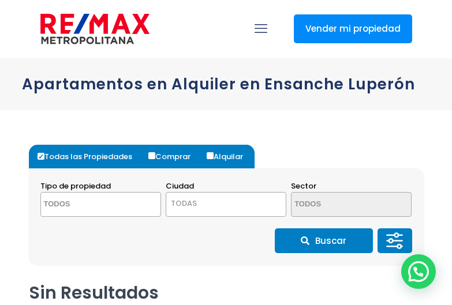
click at [136, 213] on span at bounding box center [100, 204] width 121 height 25
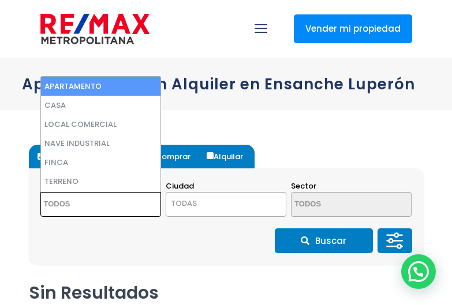
select select "apartment"
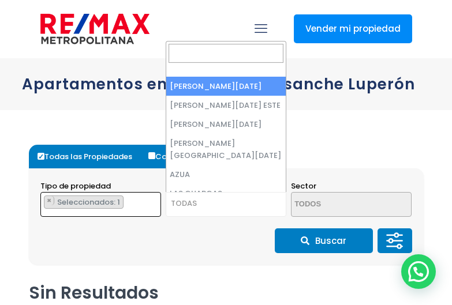
click at [173, 200] on span "TODAS" at bounding box center [184, 203] width 26 height 11
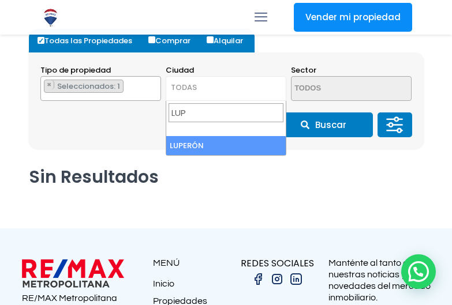
type input "LUP"
select select "86"
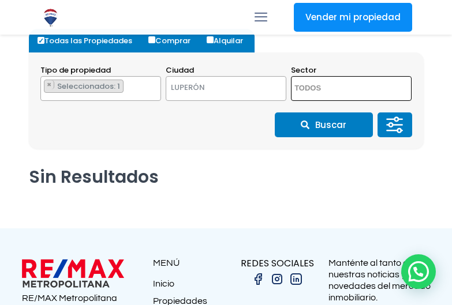
click at [330, 92] on textarea "Search" at bounding box center [340, 89] width 98 height 25
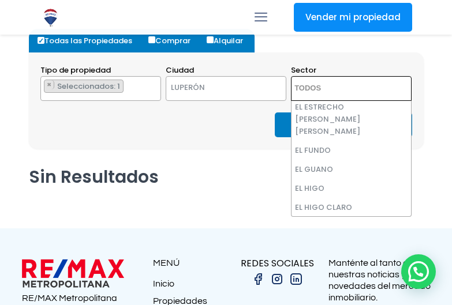
scroll to position [231, 0]
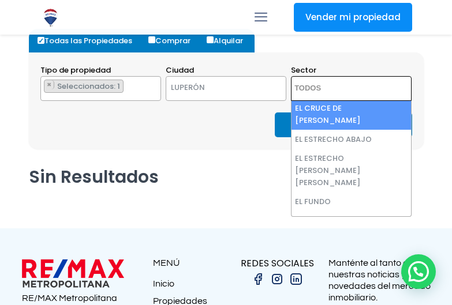
click at [317, 83] on textarea "Search" at bounding box center [340, 89] width 98 height 25
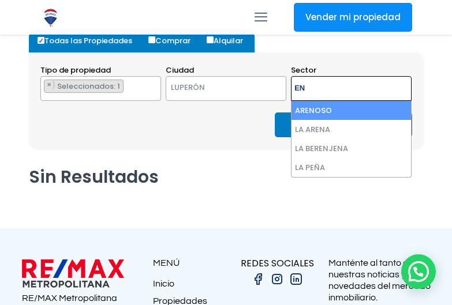
type textarea "E"
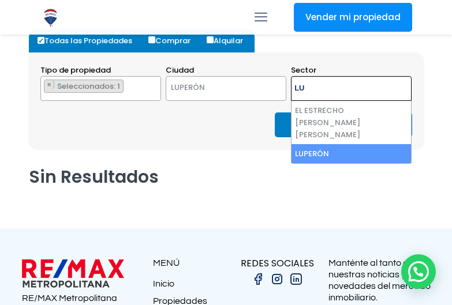
type textarea "LU"
select select "6501"
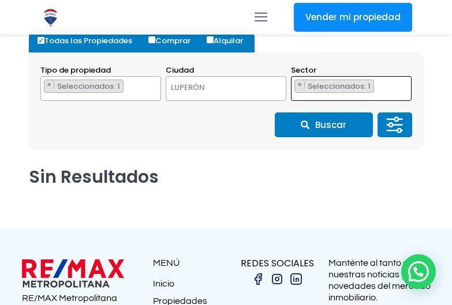
click at [230, 85] on span "LUPERÓN" at bounding box center [212, 88] width 92 height 16
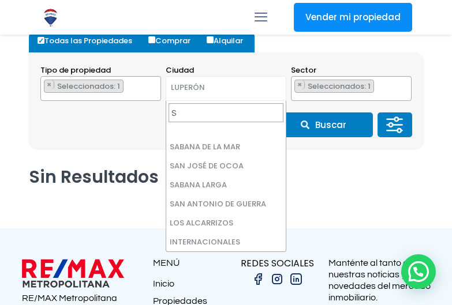
scroll to position [0, 0]
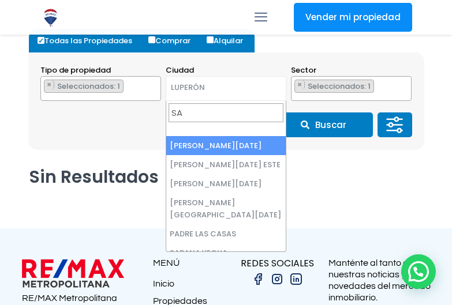
type input "SA"
select select "1"
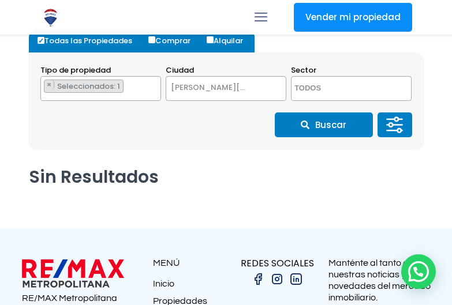
click at [338, 89] on textarea "Search" at bounding box center [340, 89] width 98 height 25
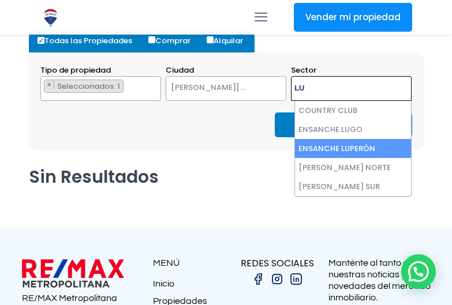
type textarea "LU"
select select "214"
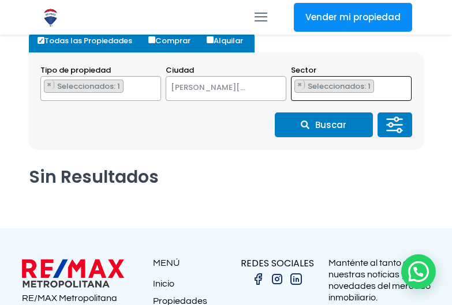
scroll to position [1048, 0]
click at [333, 123] on button "Buscar" at bounding box center [324, 124] width 98 height 25
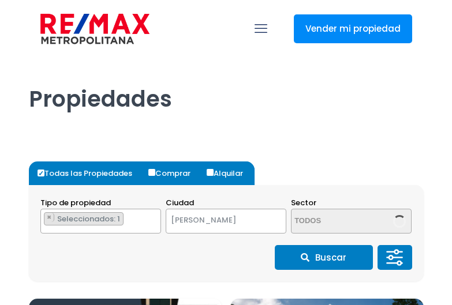
select select "1"
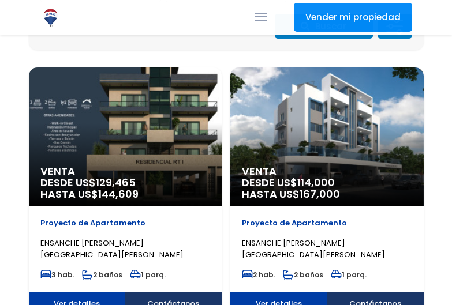
scroll to position [1048, 0]
select select "214"
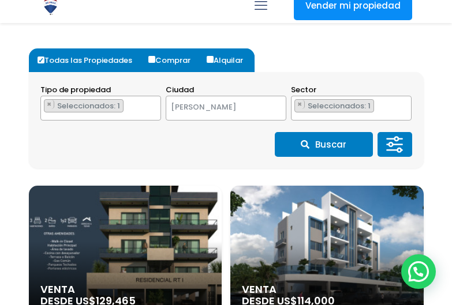
scroll to position [115, 0]
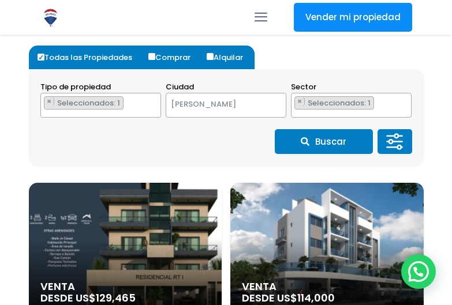
click at [377, 103] on ul "× Seleccionados: 1" at bounding box center [343, 105] width 105 height 25
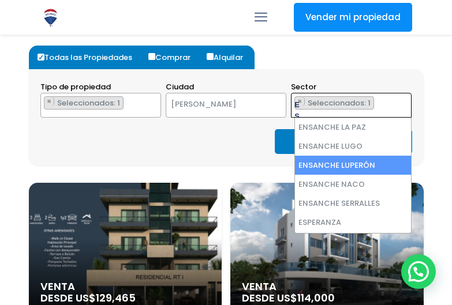
scroll to position [0, 0]
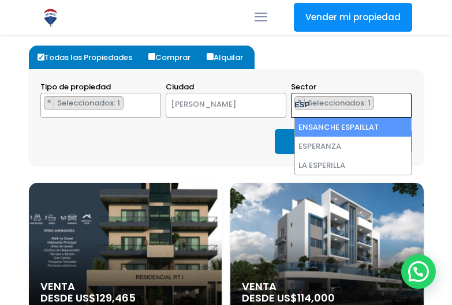
type textarea "ESP"
select select "223"
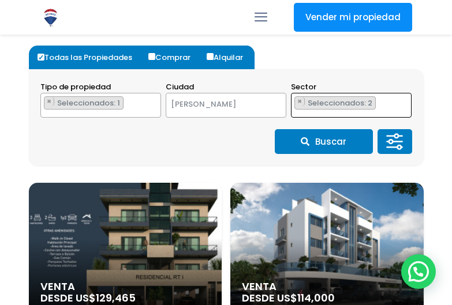
click at [356, 151] on button "Buscar" at bounding box center [324, 141] width 98 height 25
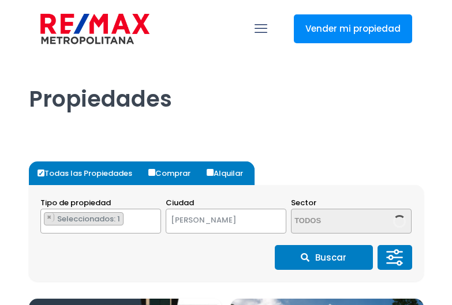
select select "1"
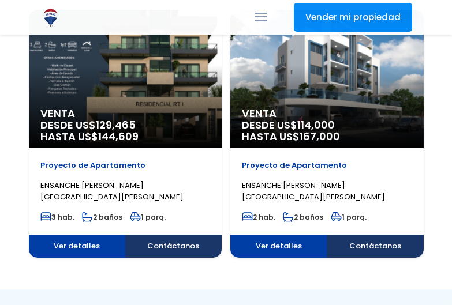
select select "223"
